Goal: Transaction & Acquisition: Purchase product/service

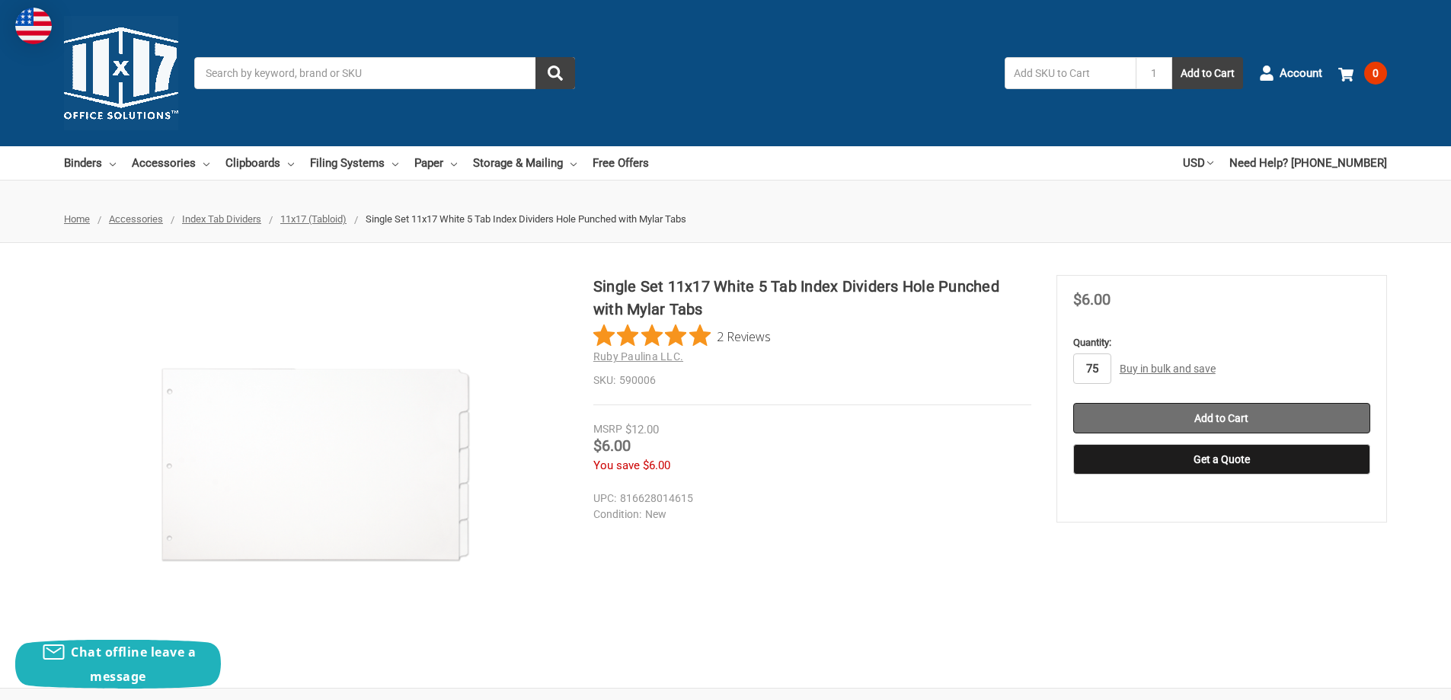
type input "75"
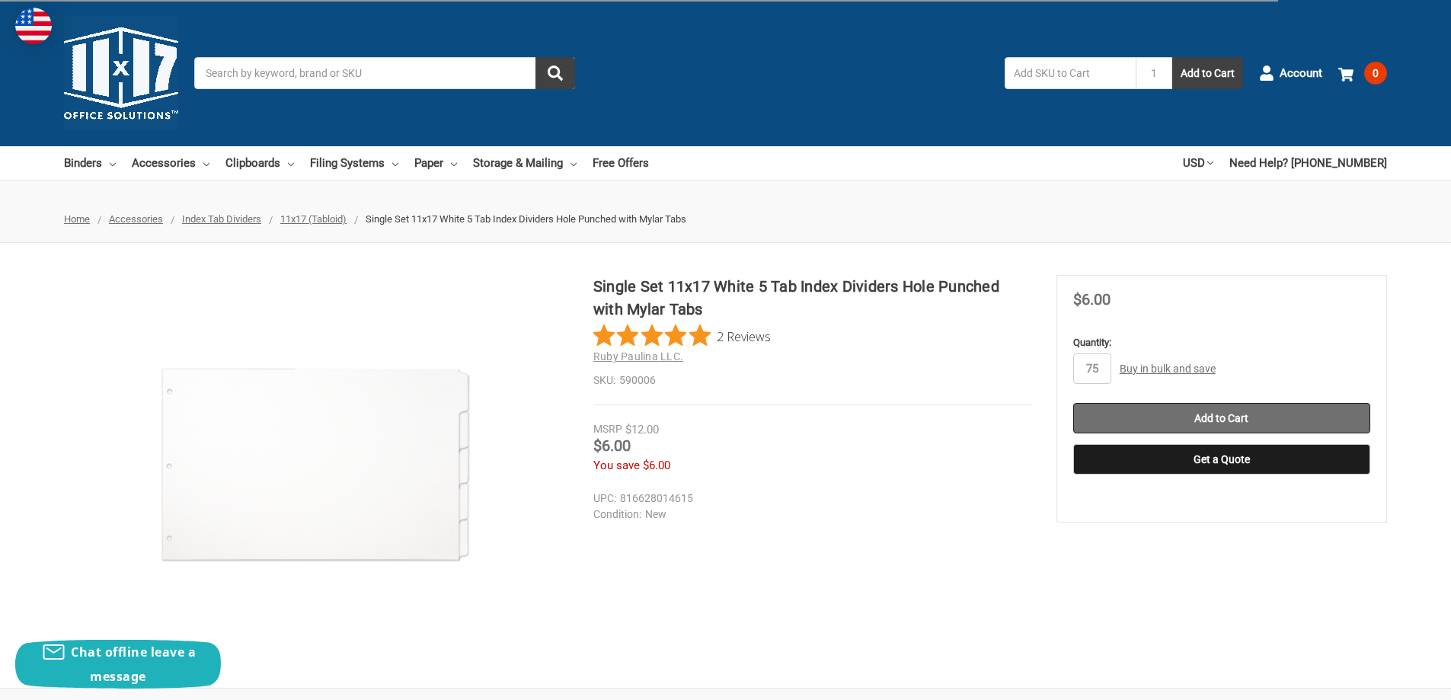
click at [1203, 411] on input "Add to Cart" at bounding box center [1221, 418] width 297 height 30
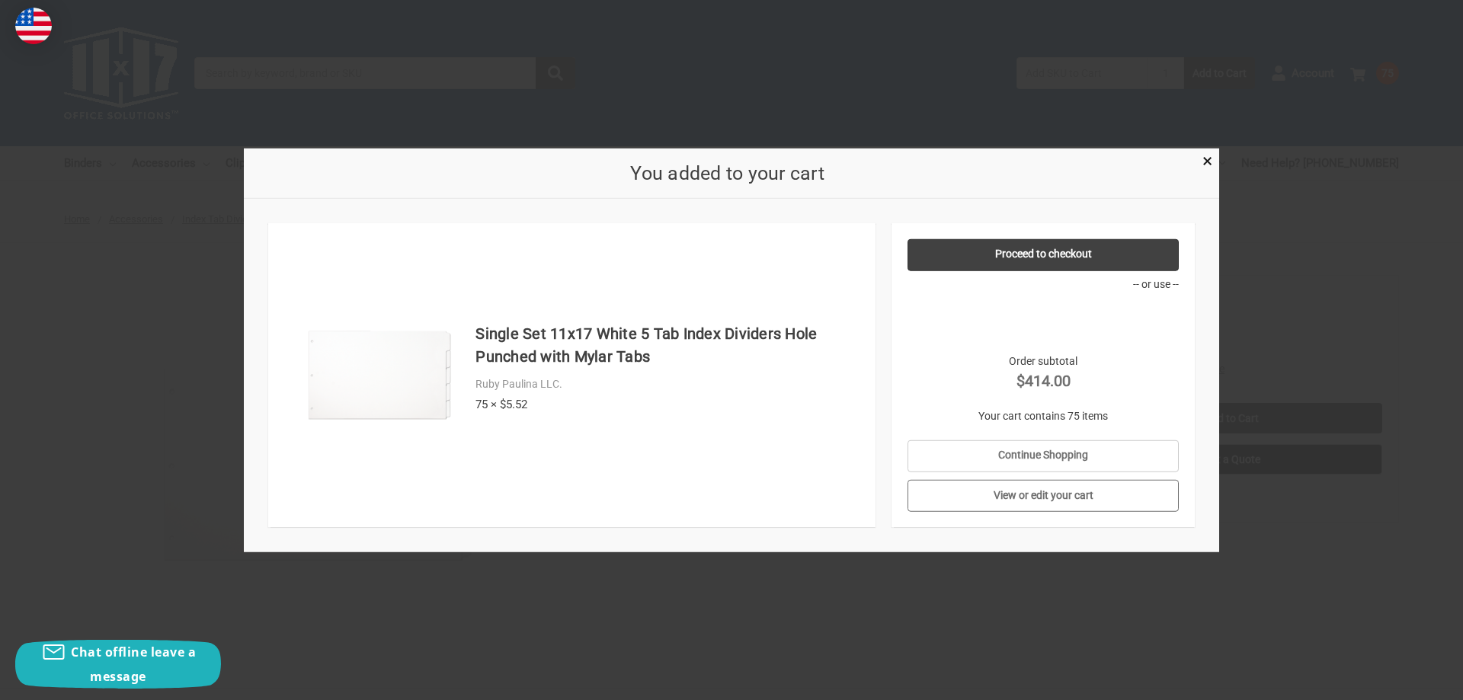
click at [1029, 496] on link "View or edit your cart" at bounding box center [1043, 496] width 272 height 32
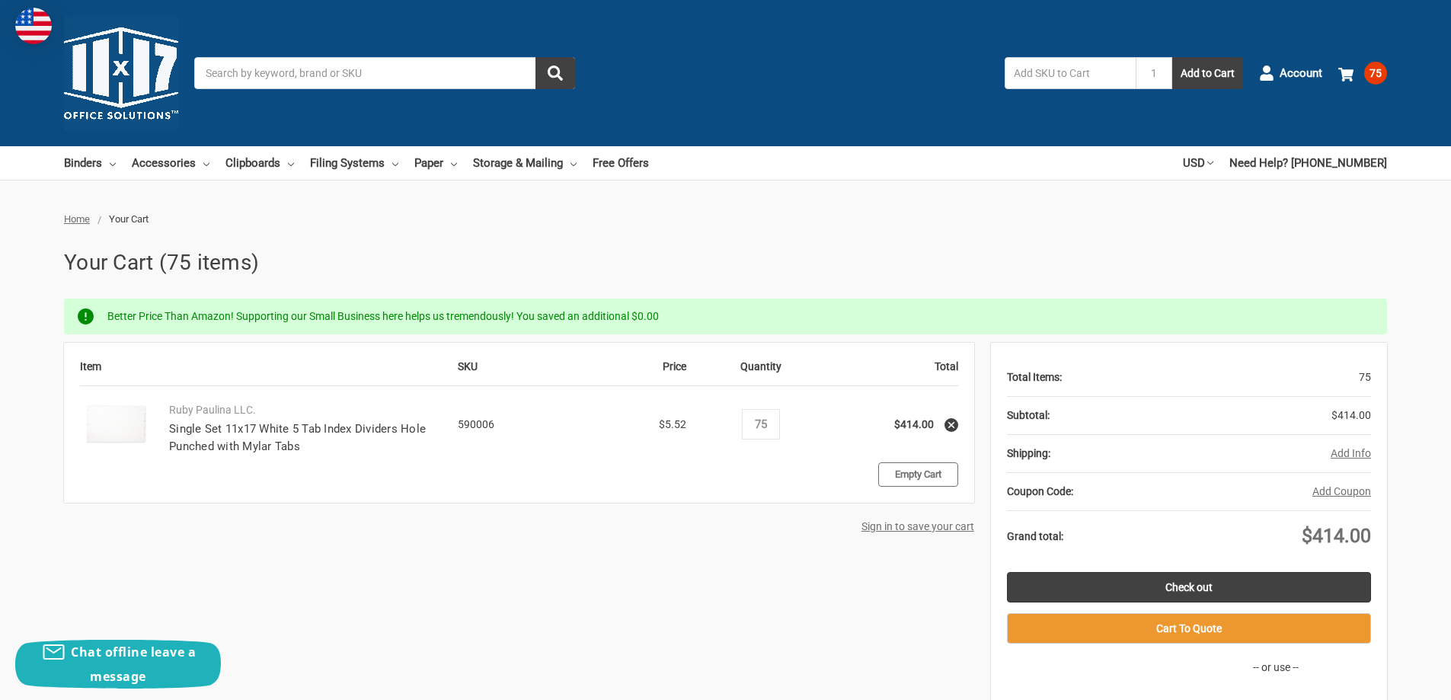
click at [912, 481] on link "Empty Cart" at bounding box center [918, 474] width 80 height 24
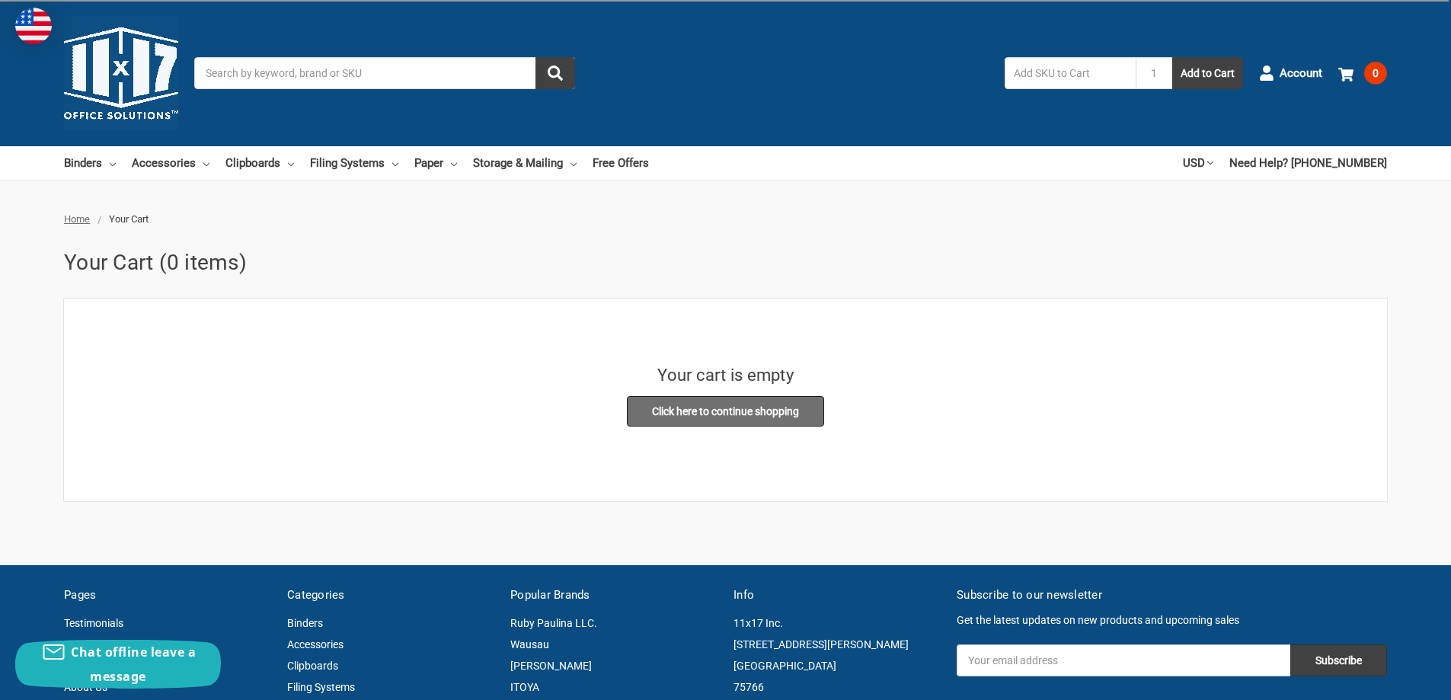
click at [664, 415] on link "Click here to continue shopping" at bounding box center [725, 411] width 197 height 30
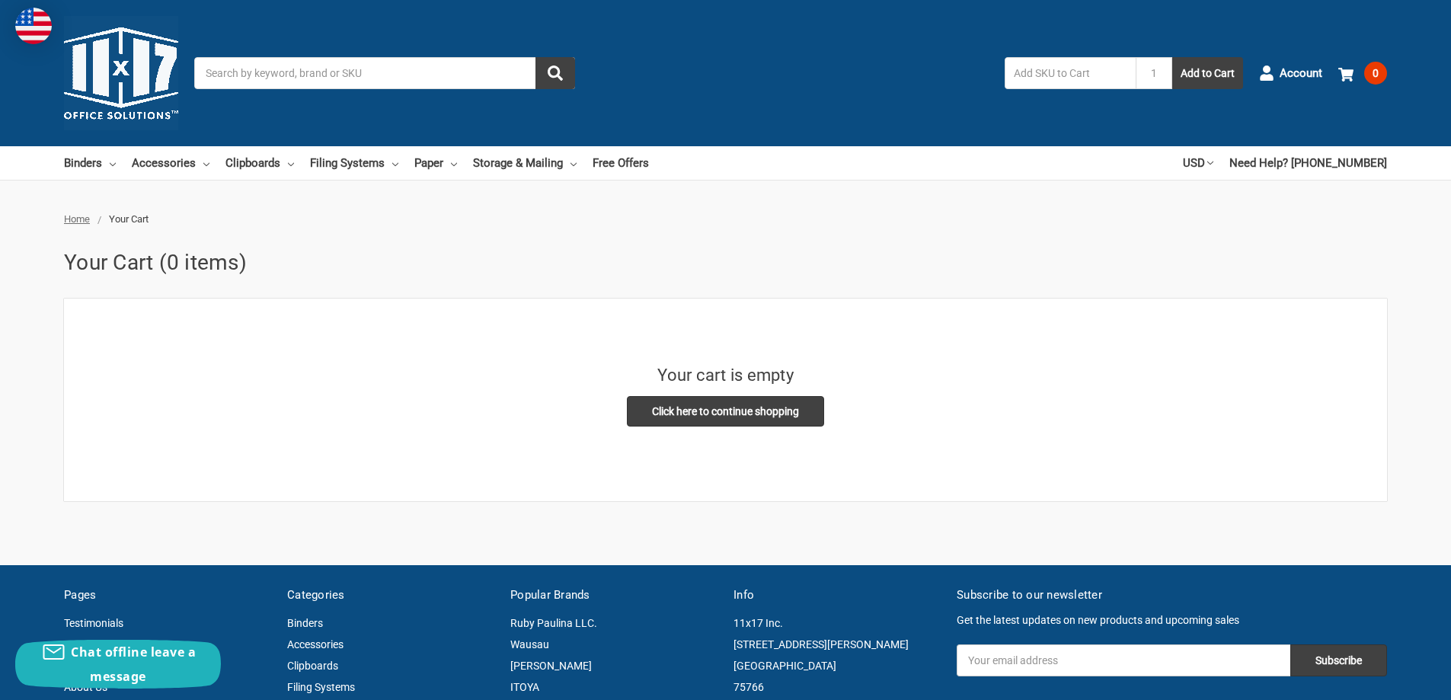
drag, startPoint x: 269, startPoint y: 57, endPoint x: 268, endPoint y: 65, distance: 7.7
click at [269, 58] on input "Search" at bounding box center [384, 73] width 381 height 32
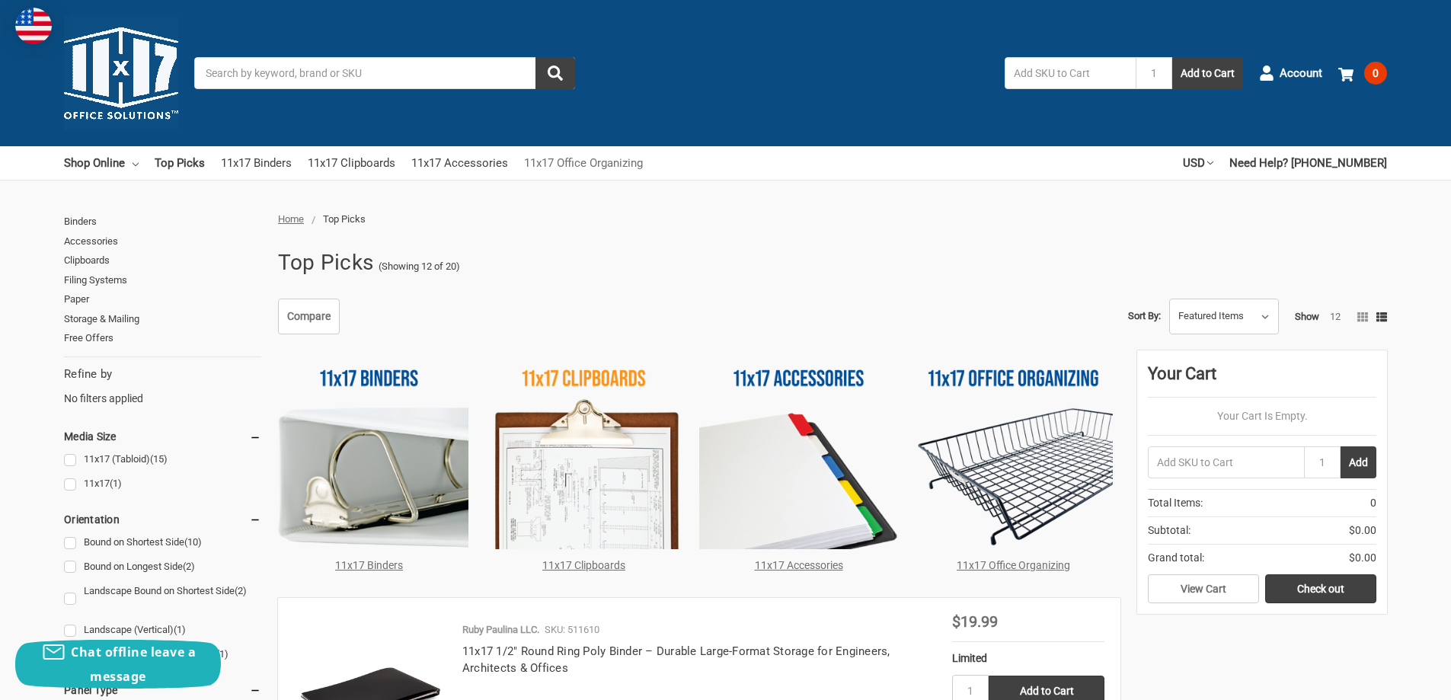
click at [629, 162] on link "11x17 Office Organizing" at bounding box center [583, 163] width 119 height 34
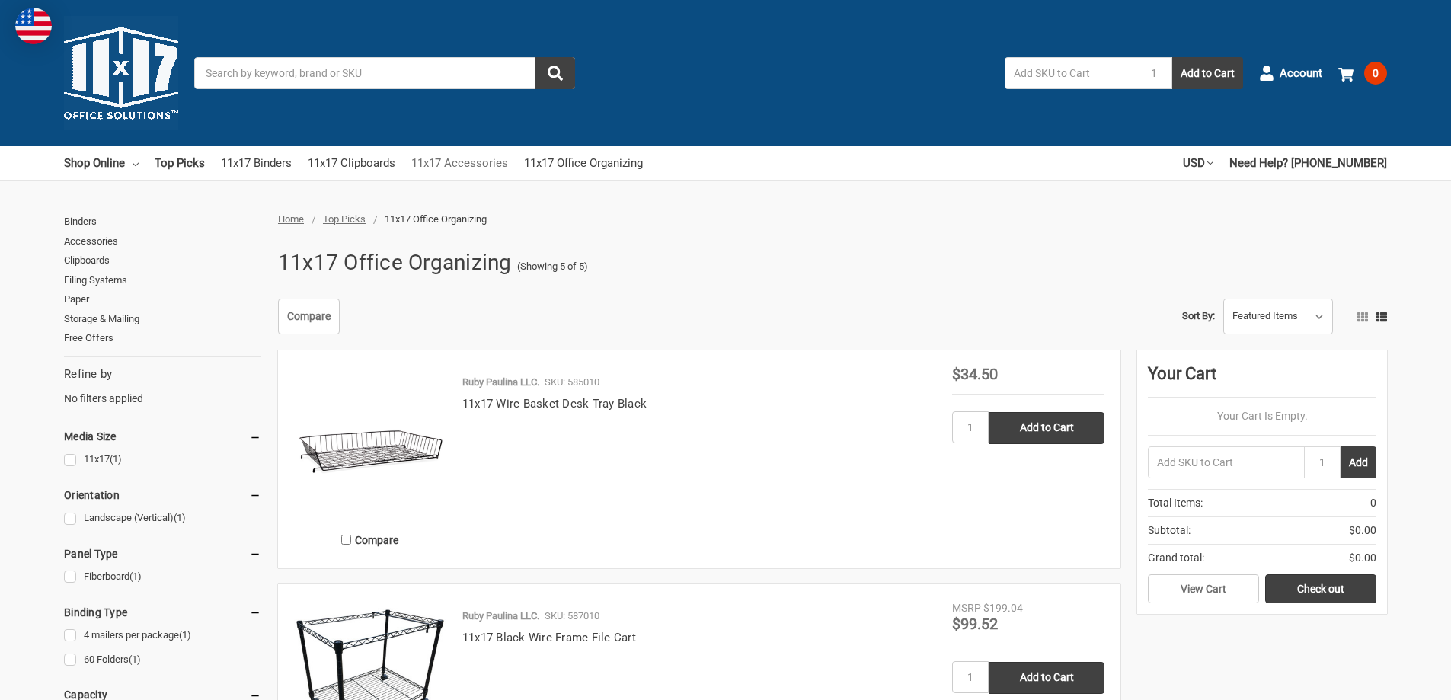
click at [505, 163] on link "11x17 Accessories" at bounding box center [459, 163] width 97 height 34
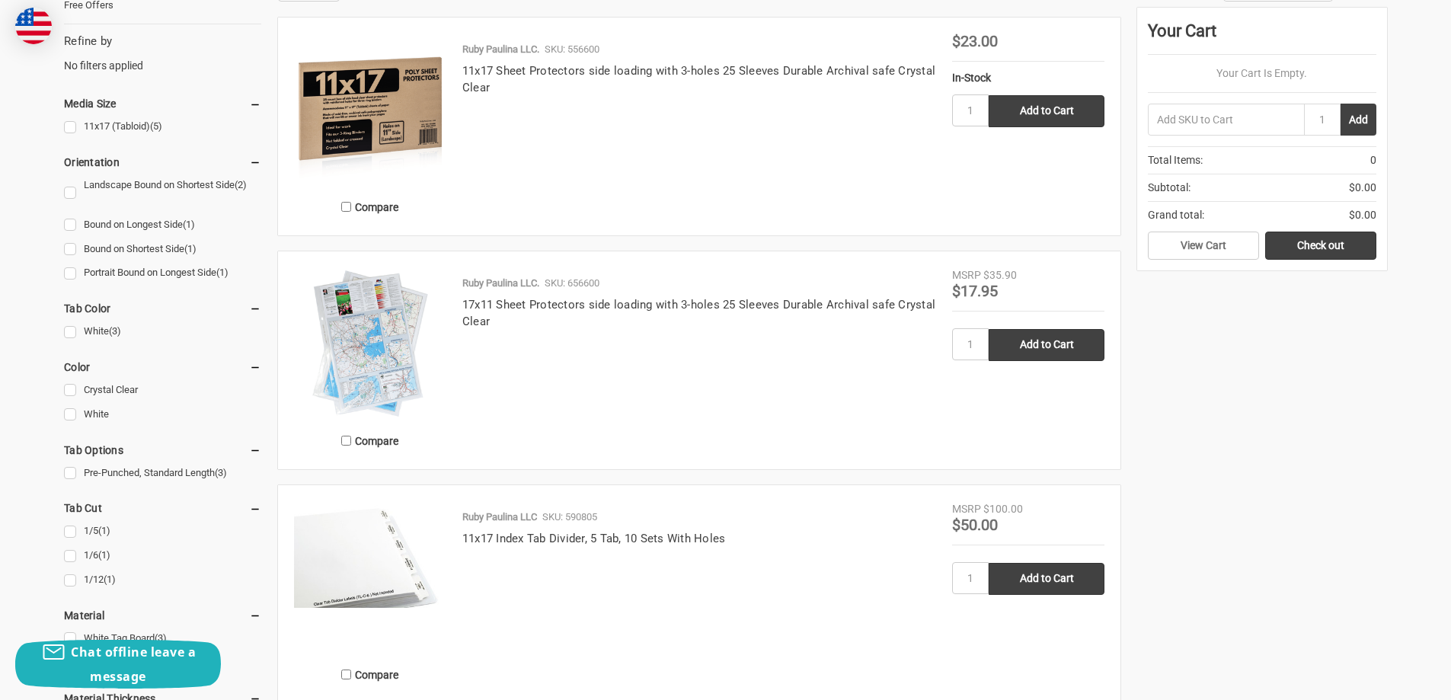
scroll to position [305, 0]
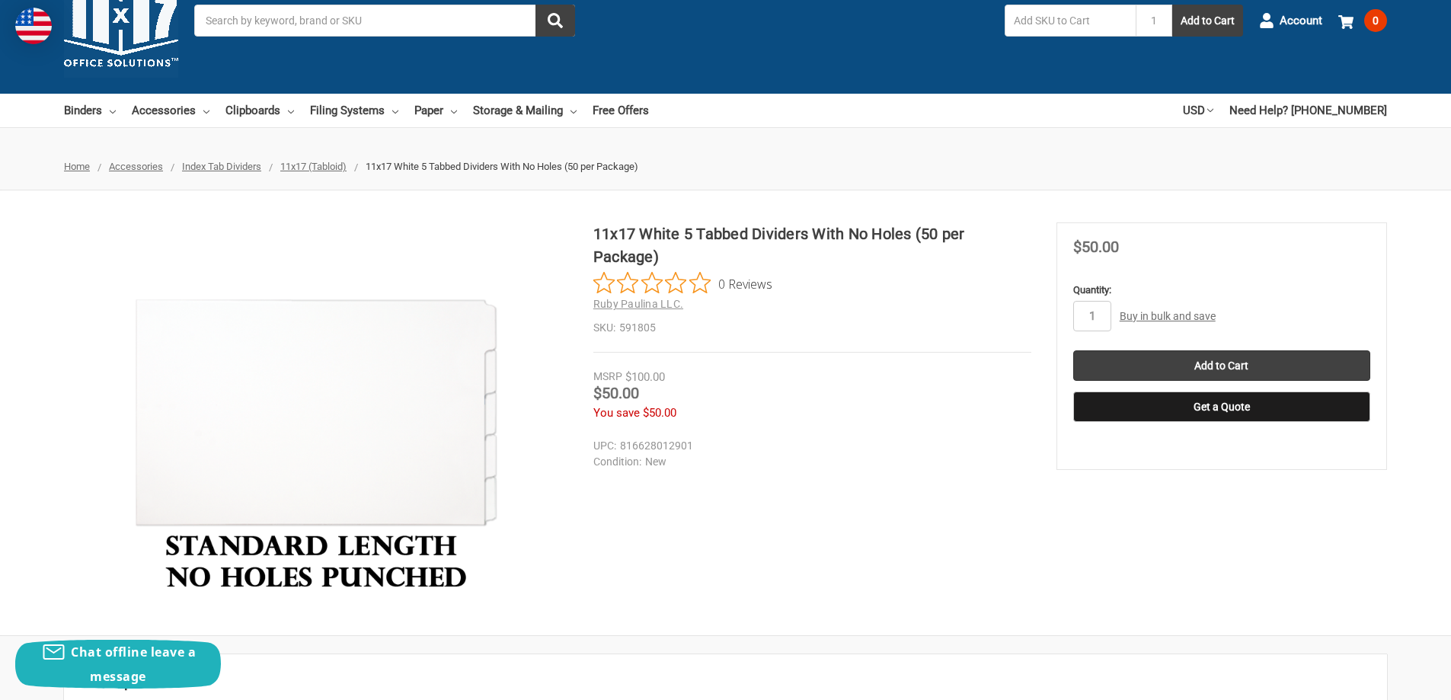
scroll to position [76, 0]
